Goal: Find specific page/section: Find specific page/section

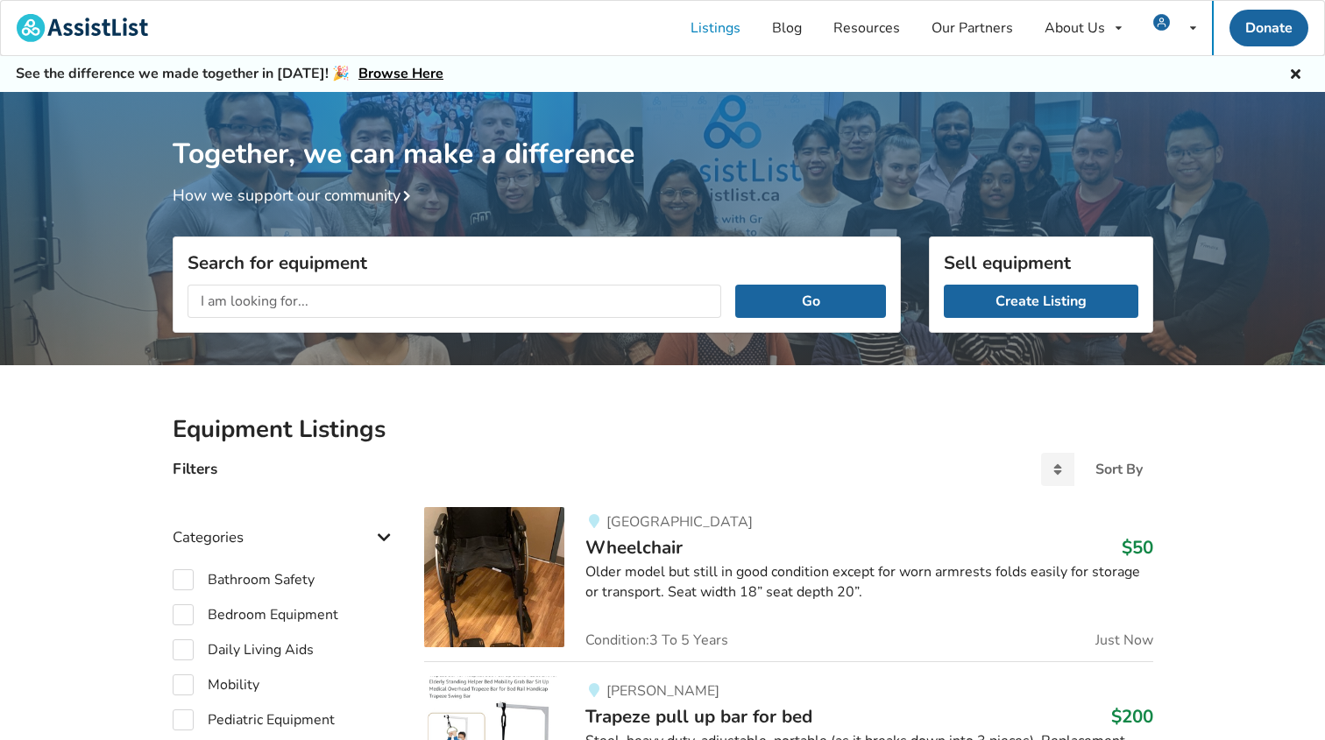
click at [335, 313] on input "text" at bounding box center [455, 301] width 534 height 33
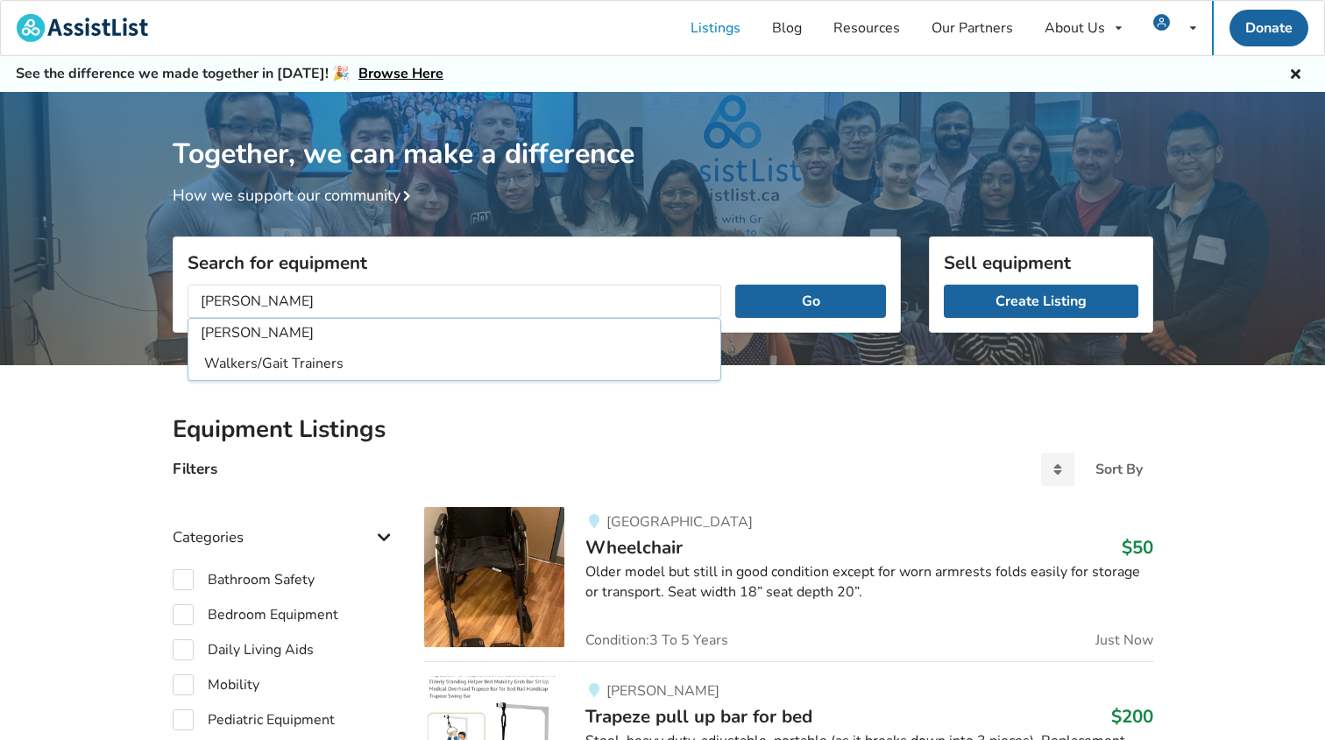
type input "[PERSON_NAME]"
click at [735, 285] on button "Go" at bounding box center [810, 301] width 150 height 33
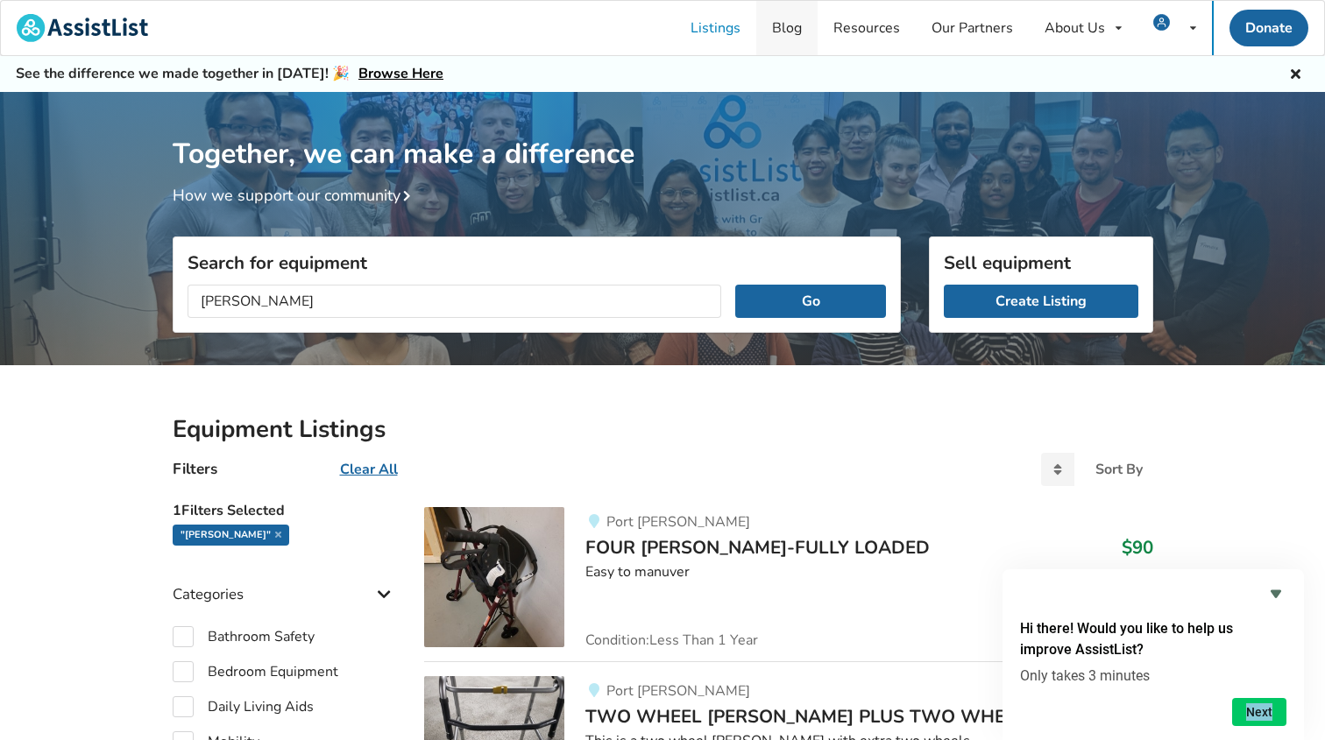
click at [781, 30] on link "Blog" at bounding box center [786, 28] width 61 height 54
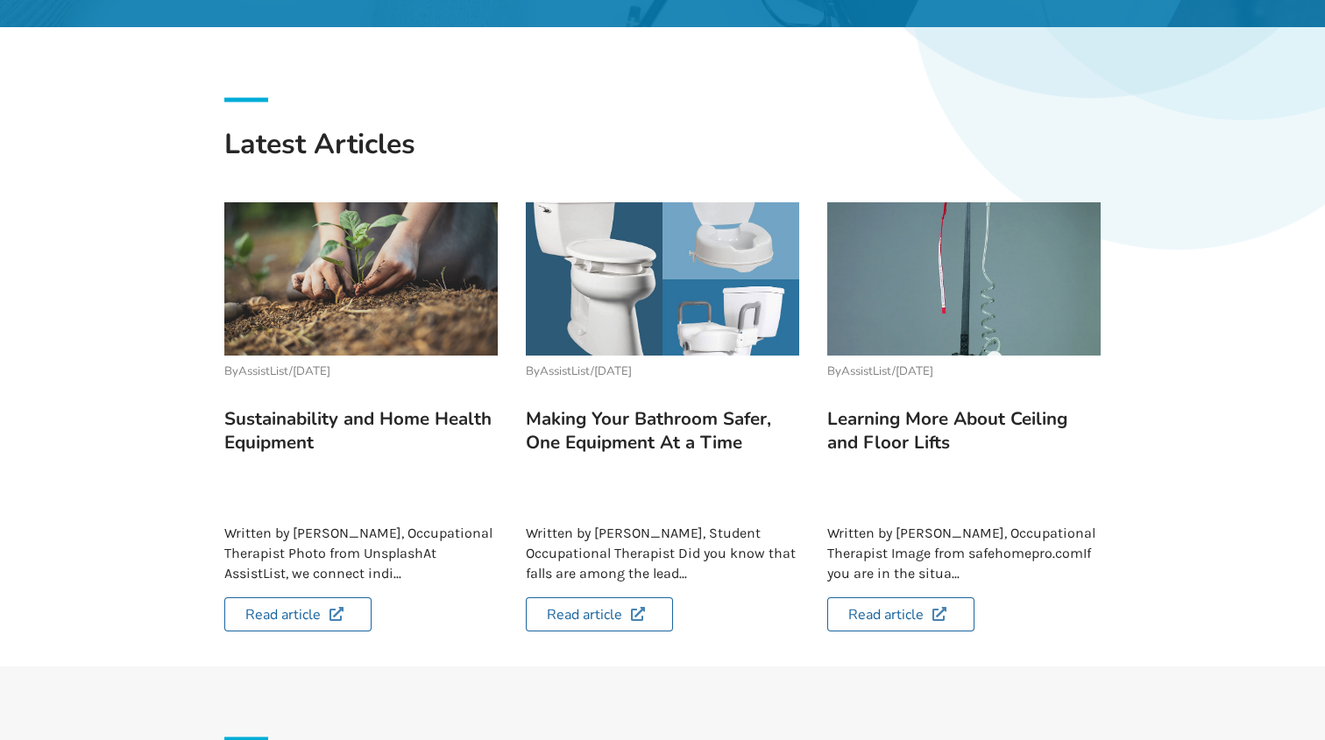
scroll to position [14, 0]
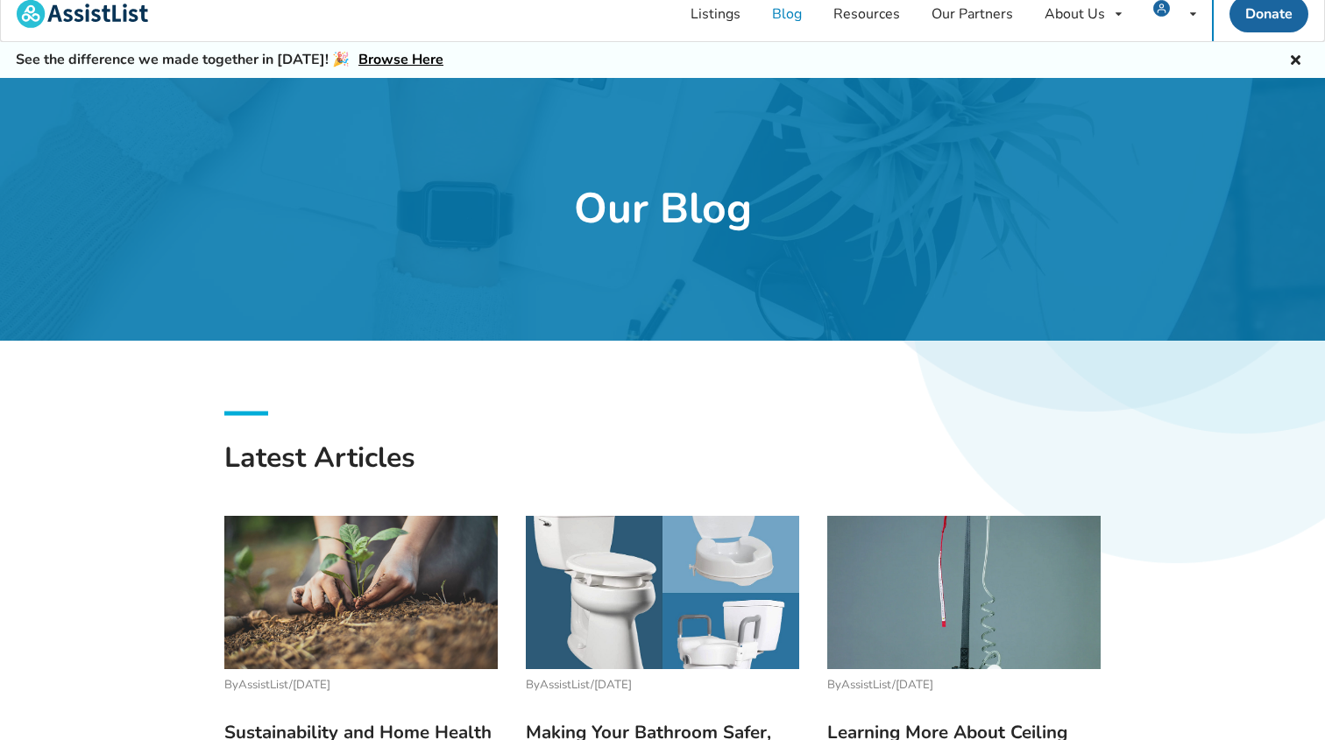
click at [916, 198] on div at bounding box center [662, 209] width 1325 height 263
